Goal: Task Accomplishment & Management: Use online tool/utility

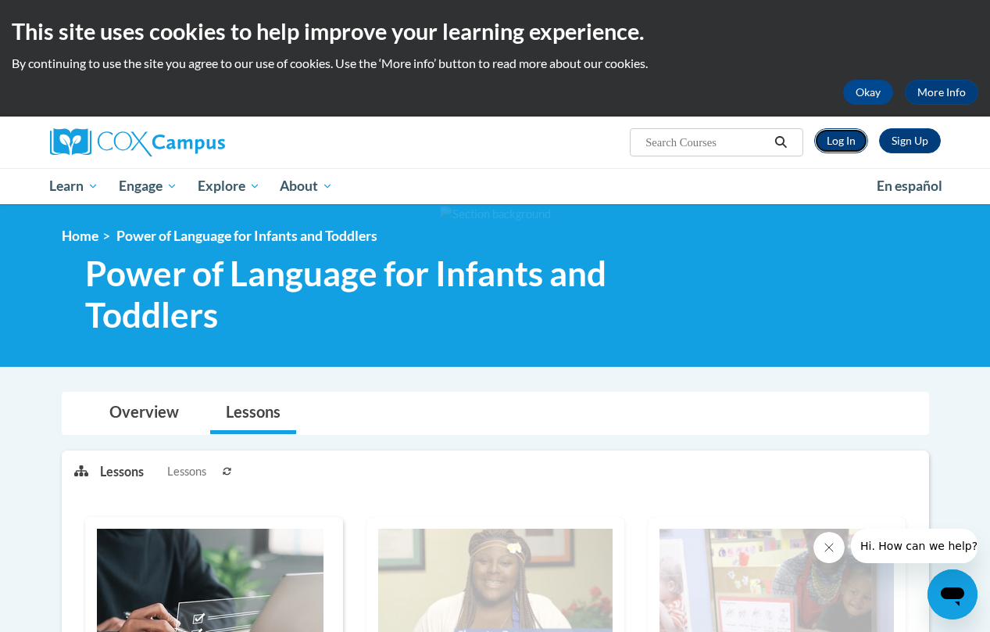
click at [853, 134] on link "Log In" at bounding box center [841, 140] width 54 height 25
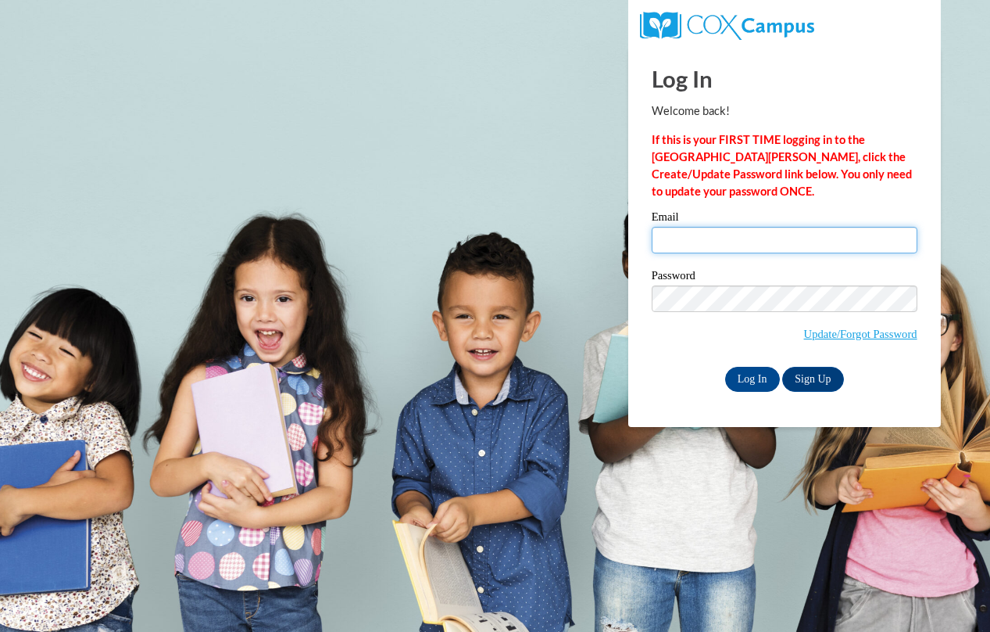
click at [728, 237] on input "Email" at bounding box center [785, 240] width 266 height 27
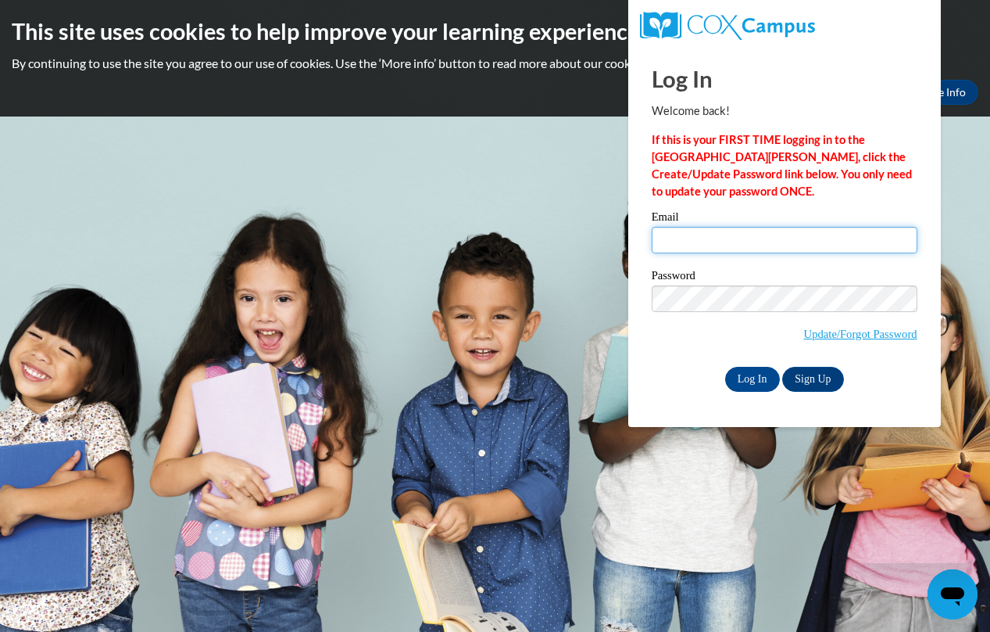
type input "wellman_ashley08@yahoo.com"
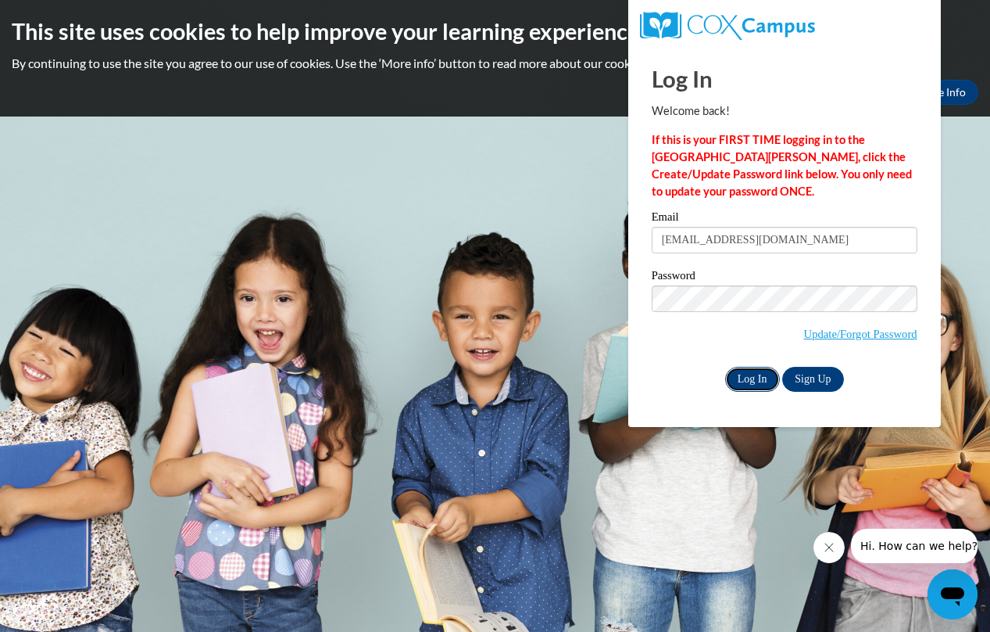
click at [745, 375] on input "Log In" at bounding box center [752, 379] width 55 height 25
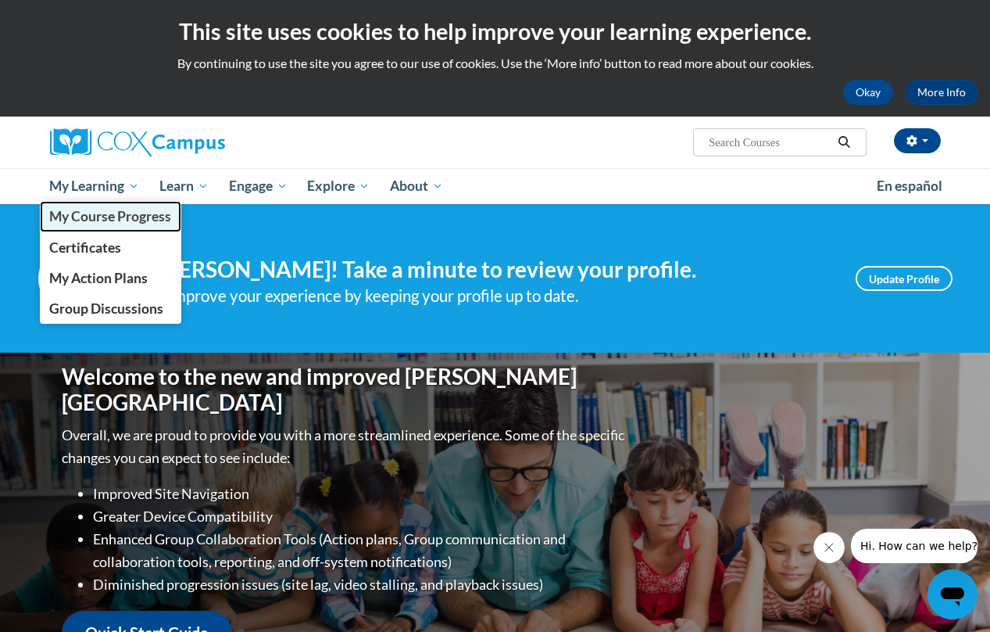
click at [88, 228] on link "My Course Progress" at bounding box center [111, 216] width 142 height 30
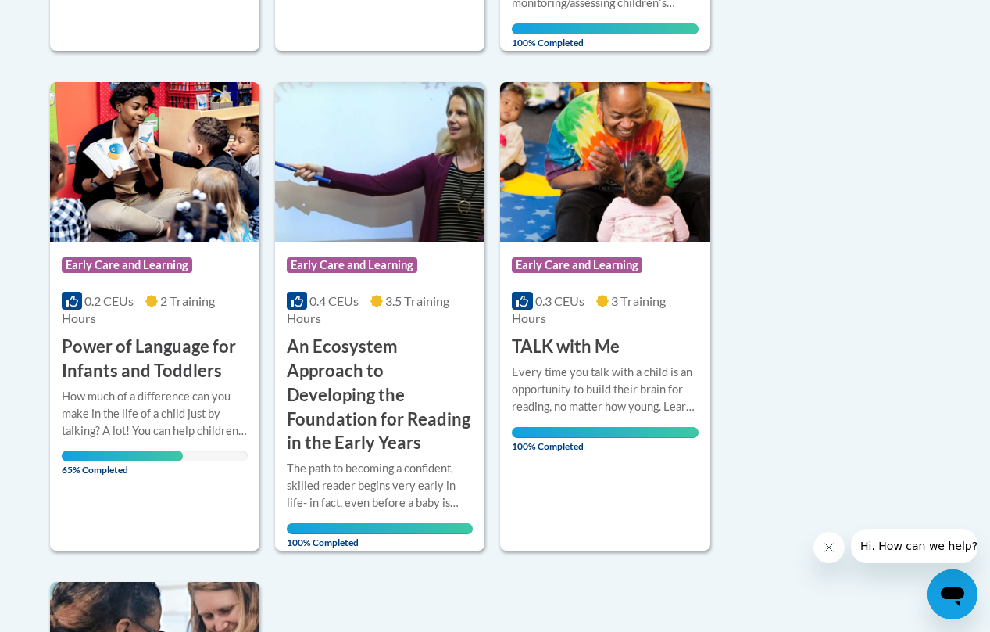
scroll to position [928, 0]
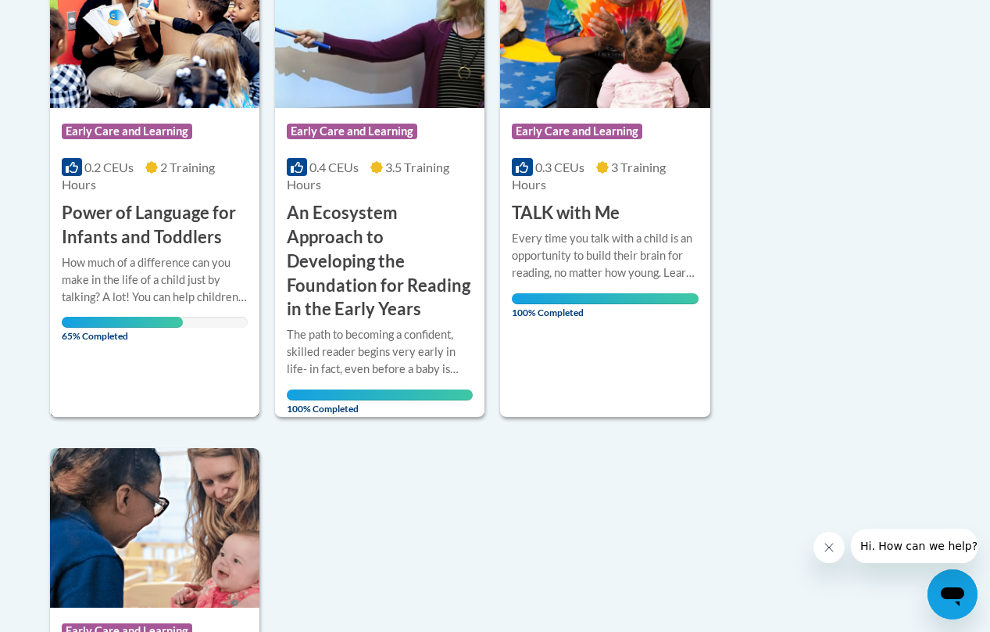
click at [135, 217] on h3 "Power of Language for Infants and Toddlers" at bounding box center [155, 225] width 186 height 48
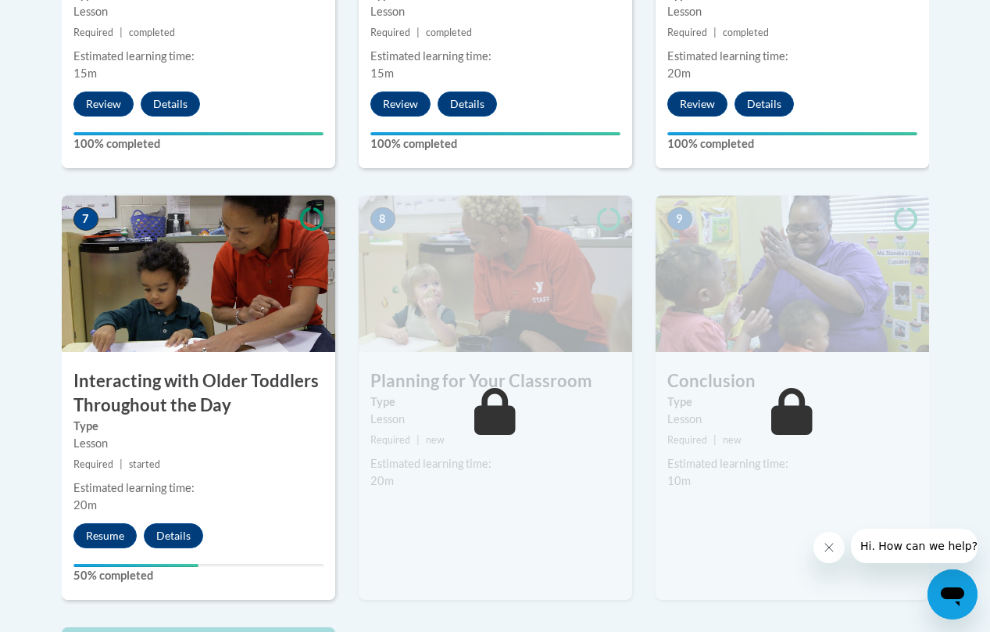
scroll to position [1266, 0]
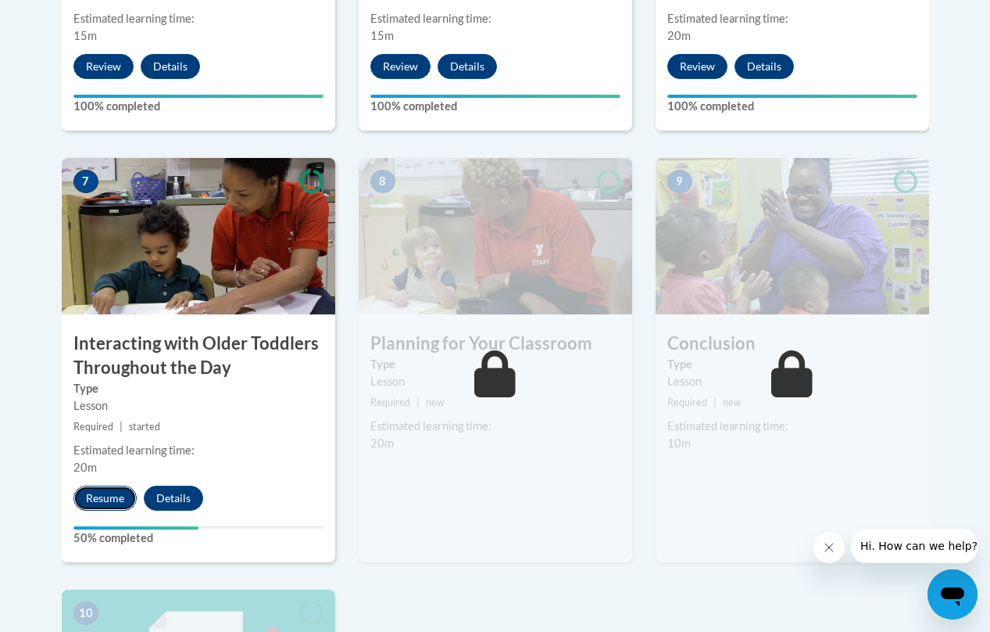
click at [105, 497] on button "Resume" at bounding box center [104, 497] width 63 height 25
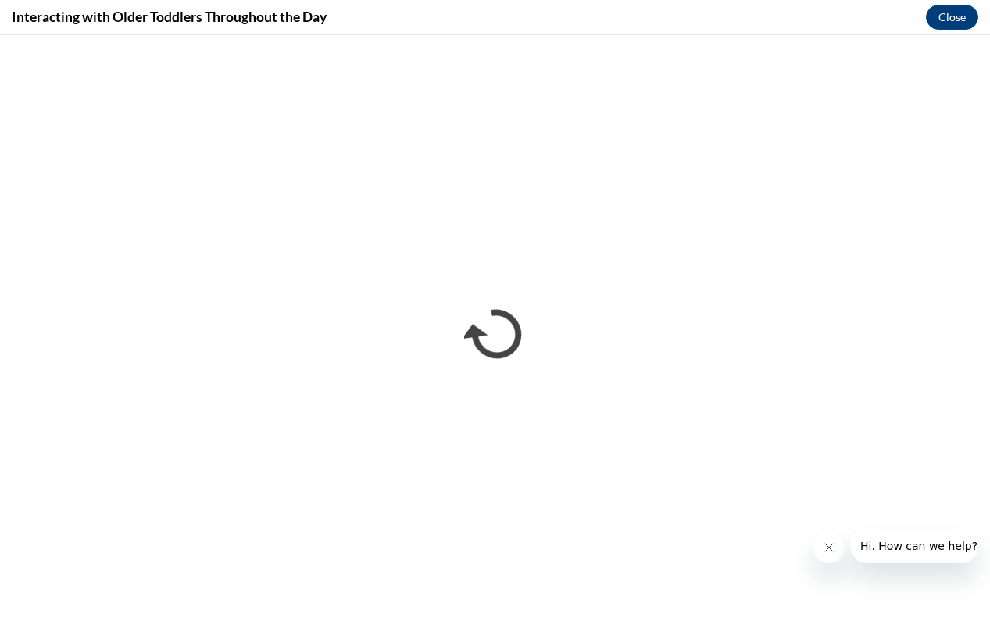
scroll to position [0, 0]
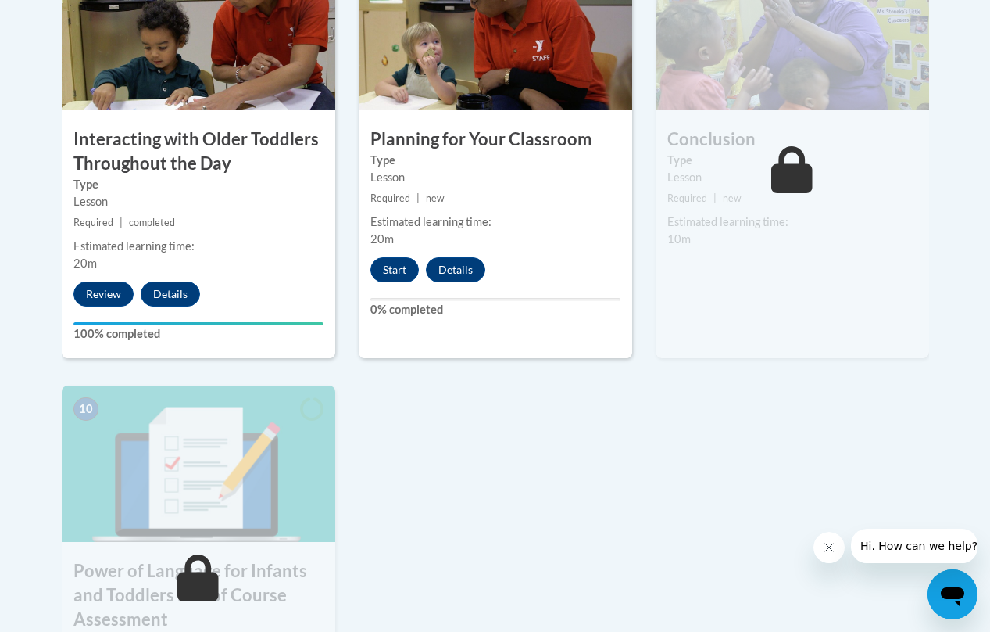
scroll to position [1473, 0]
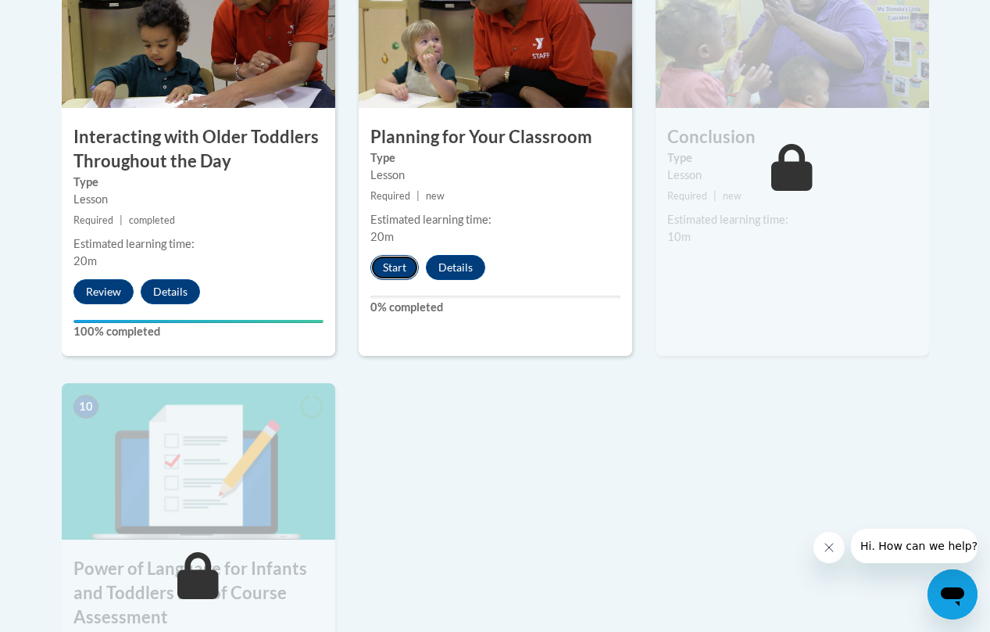
click at [399, 267] on button "Start" at bounding box center [394, 267] width 48 height 25
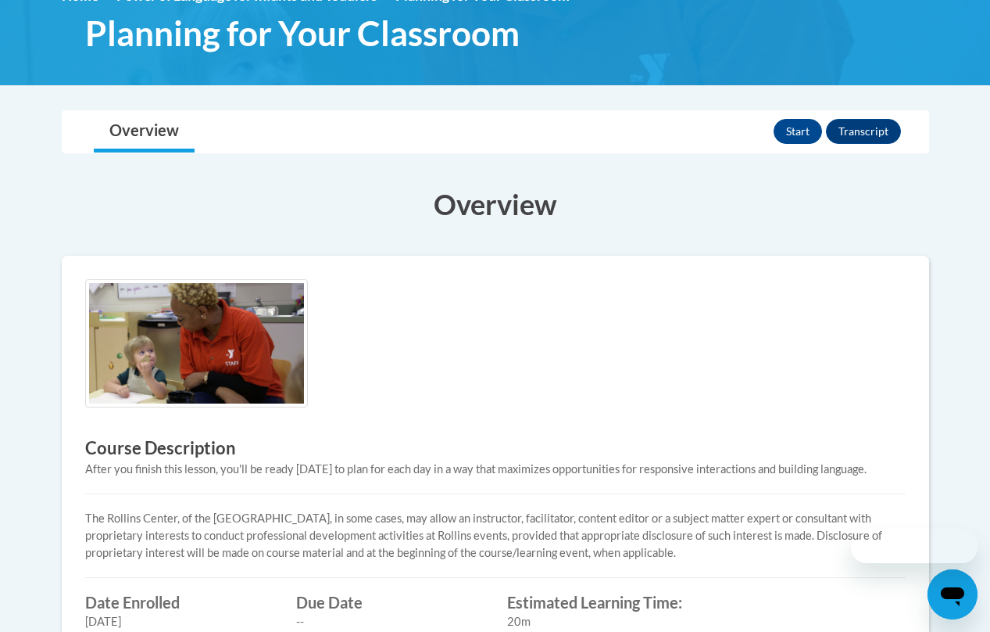
scroll to position [274, 0]
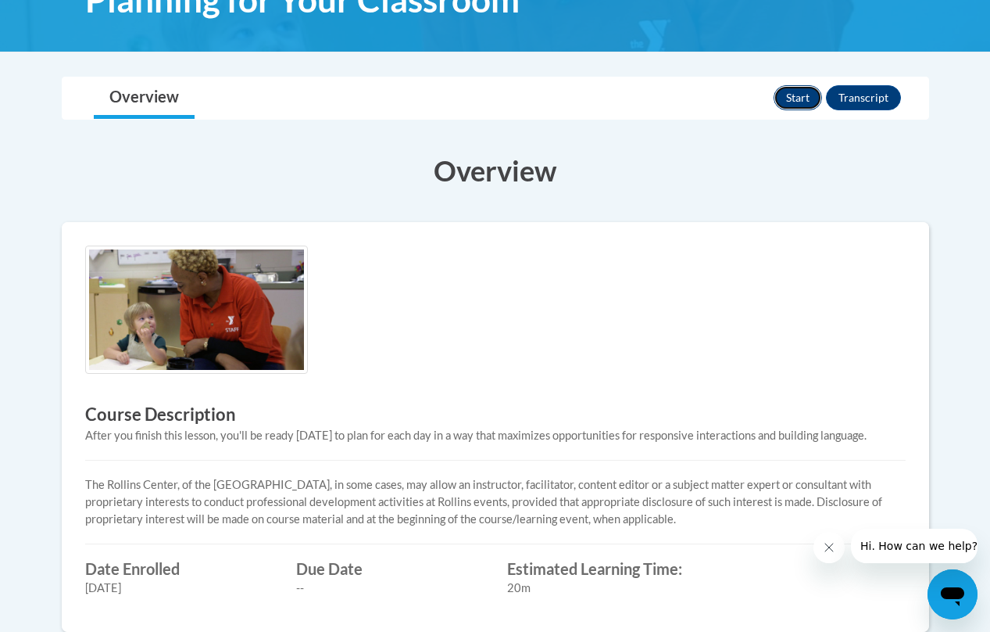
click at [792, 95] on button "Start" at bounding box center [798, 97] width 48 height 25
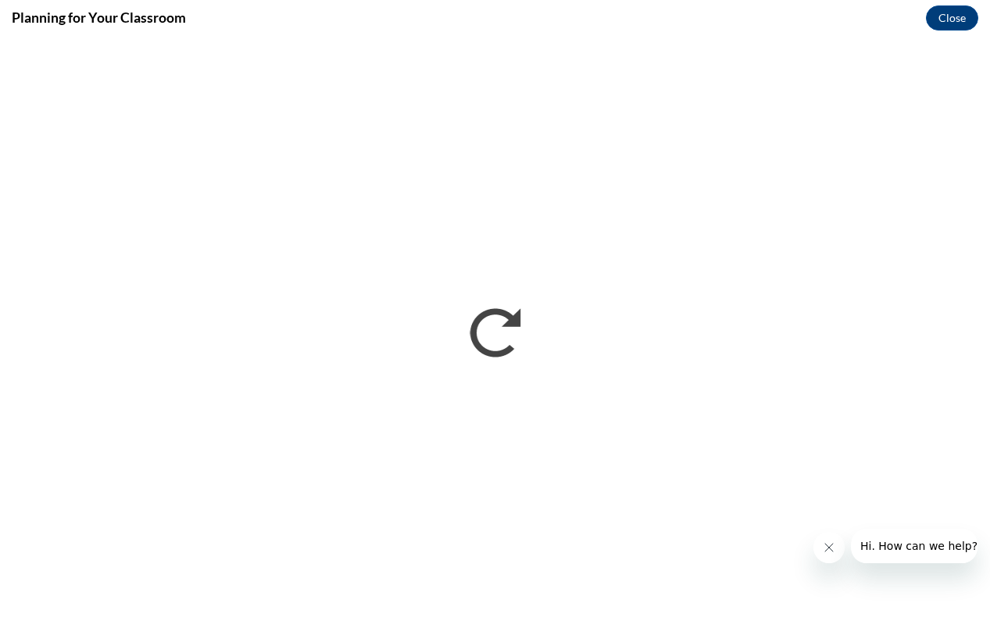
scroll to position [0, 0]
